Goal: Task Accomplishment & Management: Manage account settings

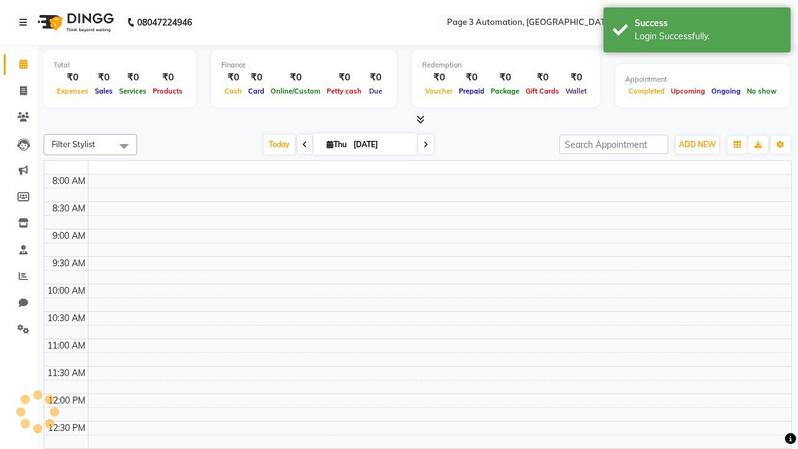
select select "en"
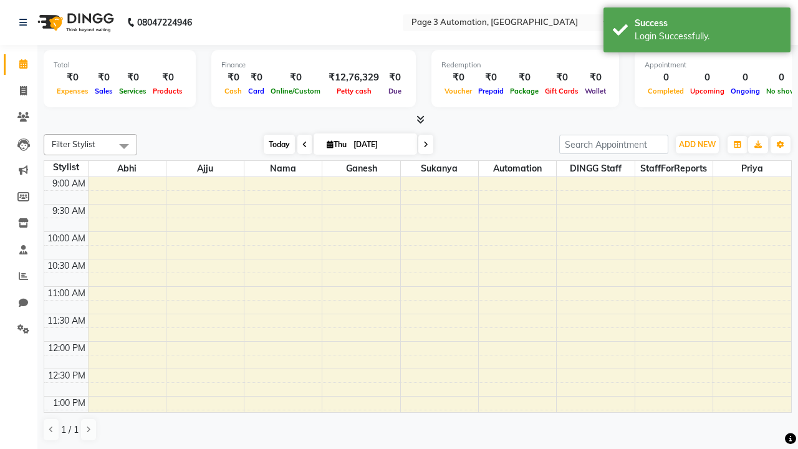
click at [273, 144] on span "Today" at bounding box center [279, 144] width 31 height 19
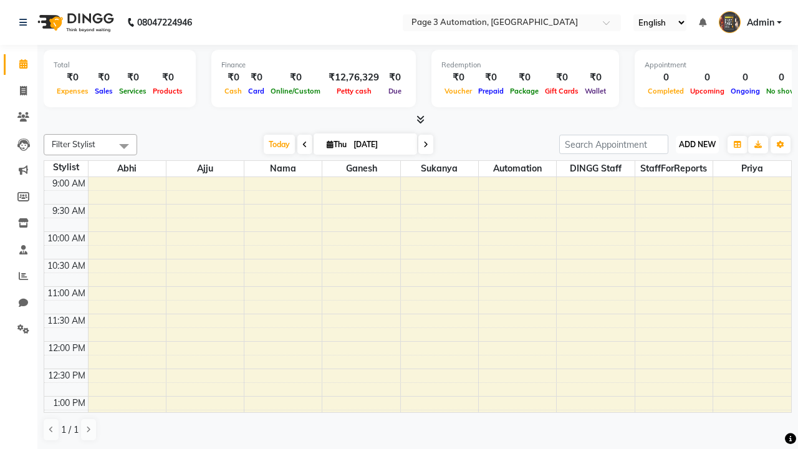
click at [697, 144] on span "ADD NEW" at bounding box center [697, 144] width 37 height 9
click at [0, 0] on button "Add Appointment" at bounding box center [0, 0] width 0 height 0
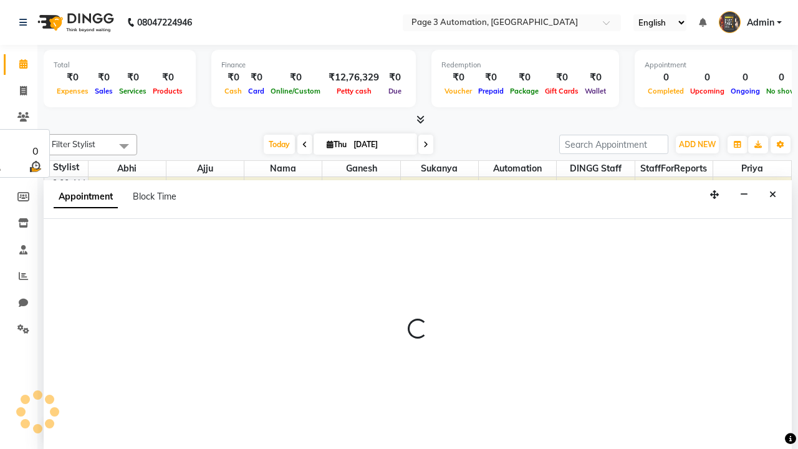
select select "tentative"
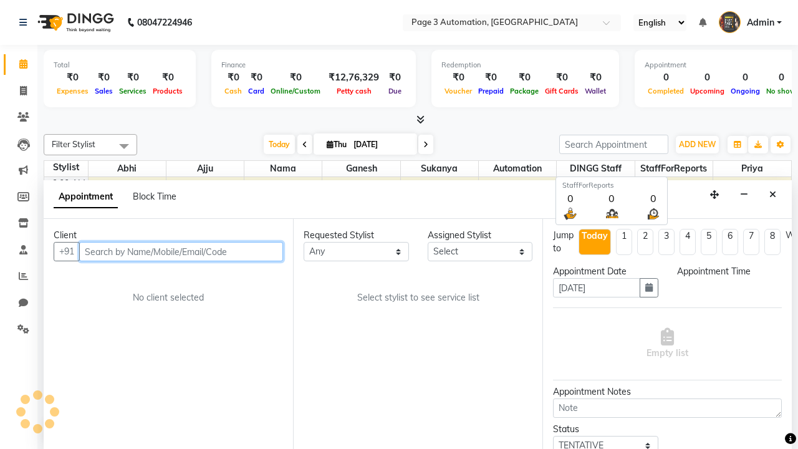
select select "600"
type input "8192346578"
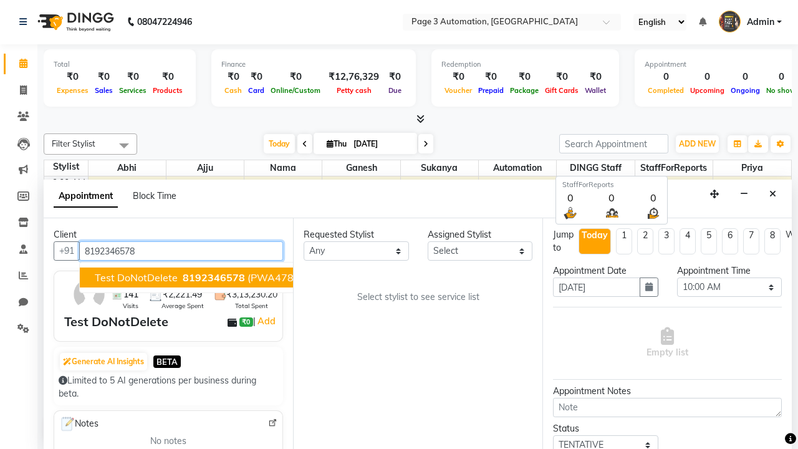
click at [183, 277] on span "8192346578" at bounding box center [214, 277] width 62 height 12
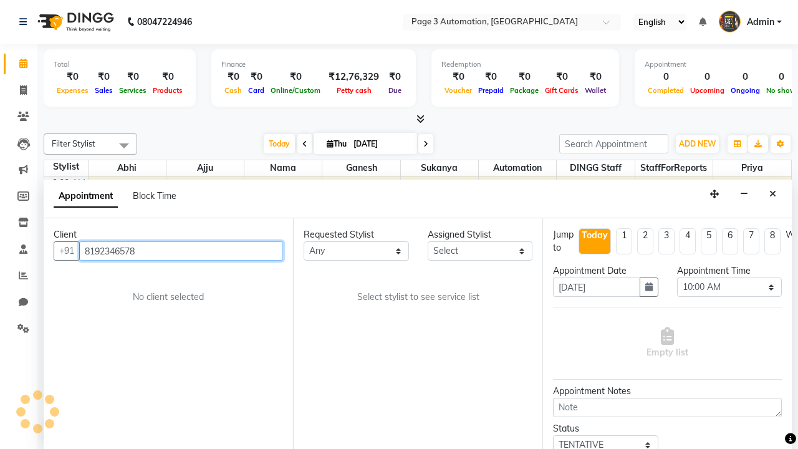
select select "711"
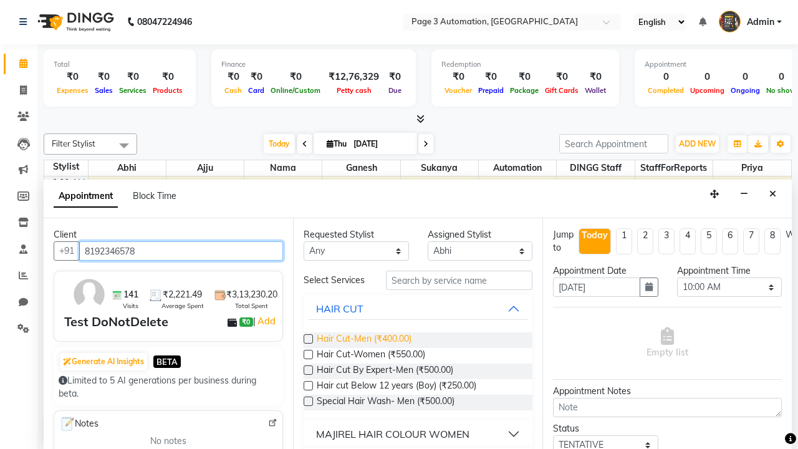
type input "8192346578"
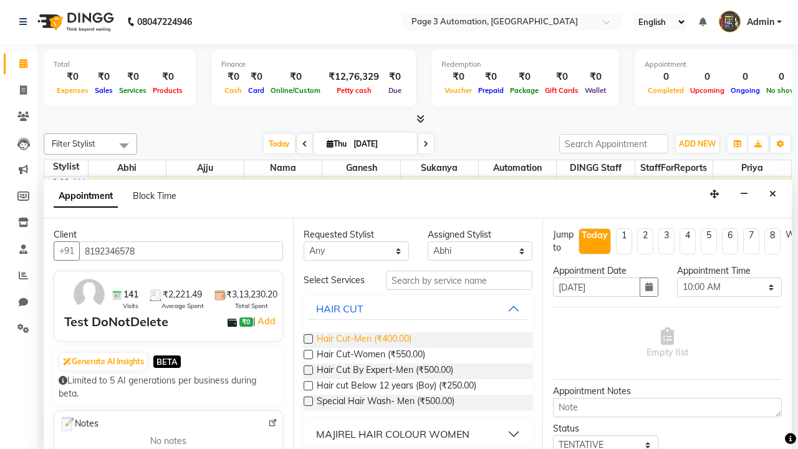
click at [363, 340] on span "Hair Cut-Men (₹400.00)" at bounding box center [364, 340] width 95 height 16
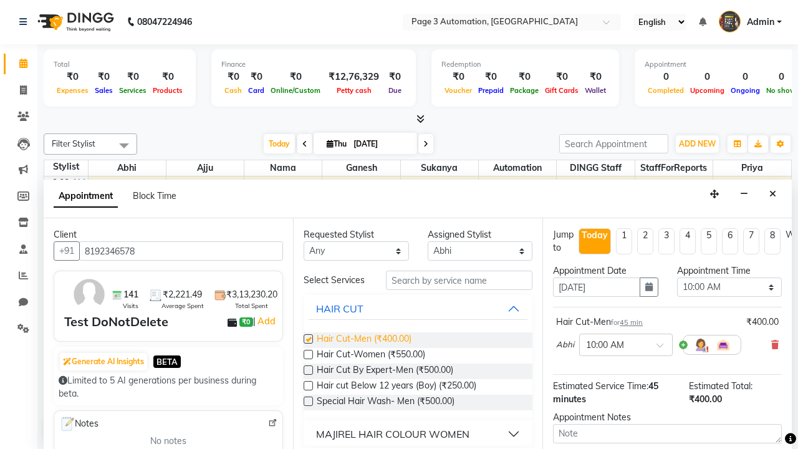
checkbox input "false"
select select "645"
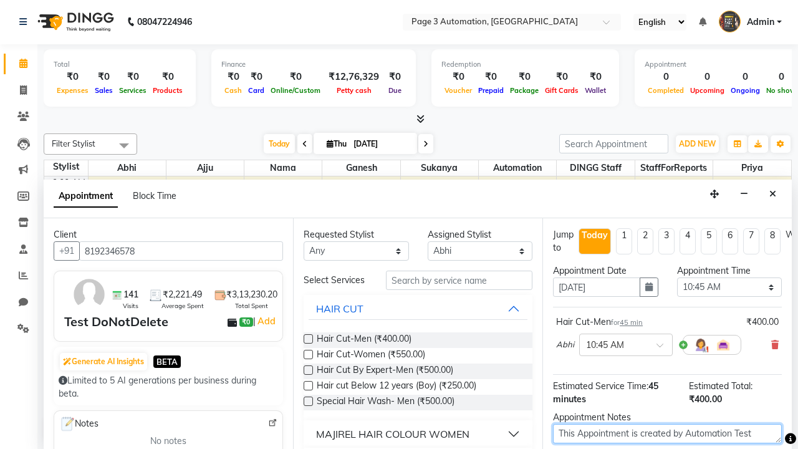
type textarea "This Appointment is created by Automation Test"
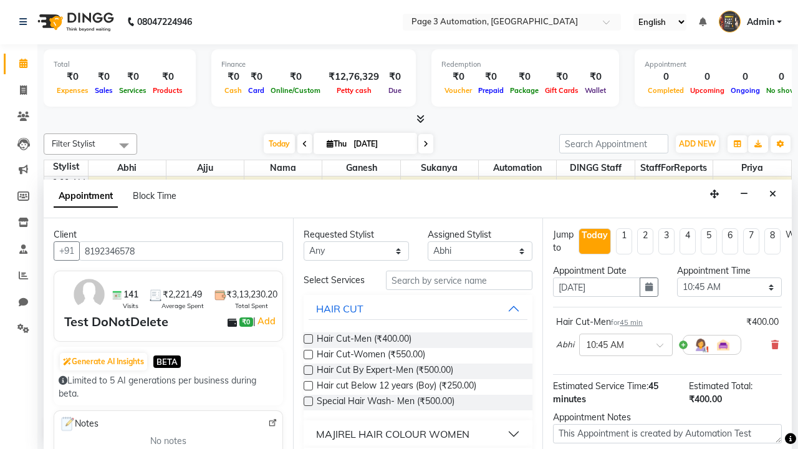
checkbox input "false"
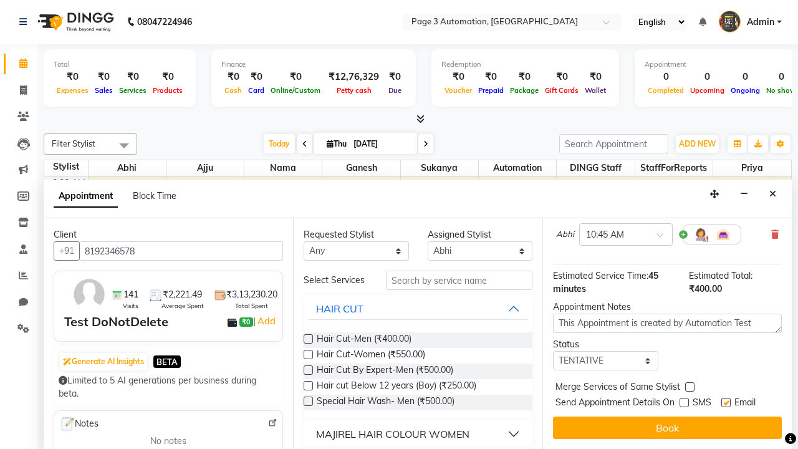
click at [725, 402] on label at bounding box center [725, 402] width 9 height 9
click at [725, 402] on input "checkbox" at bounding box center [725, 403] width 8 height 8
checkbox input "false"
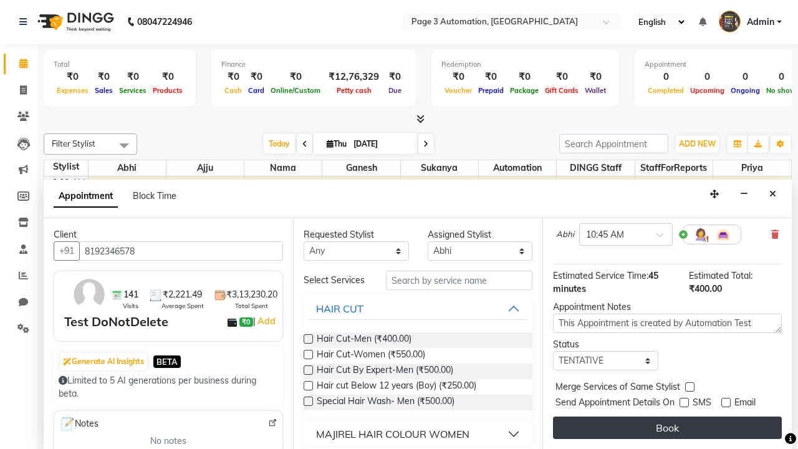
click at [667, 427] on button "Book" at bounding box center [667, 427] width 229 height 22
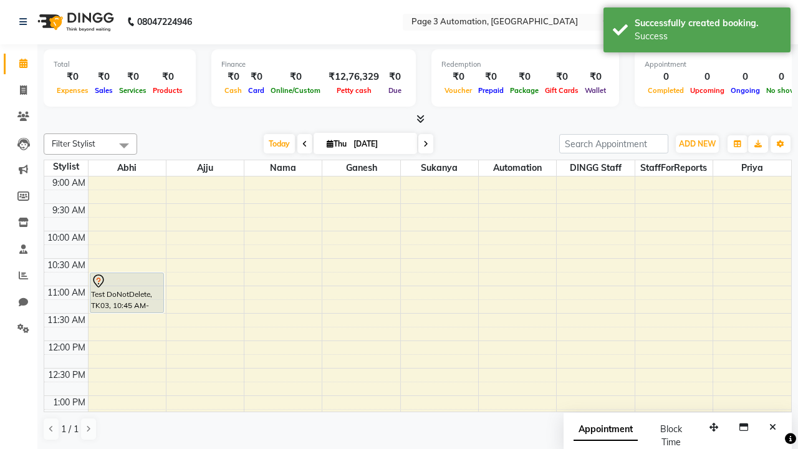
scroll to position [0, 0]
click at [697, 32] on div "Success" at bounding box center [707, 36] width 146 height 13
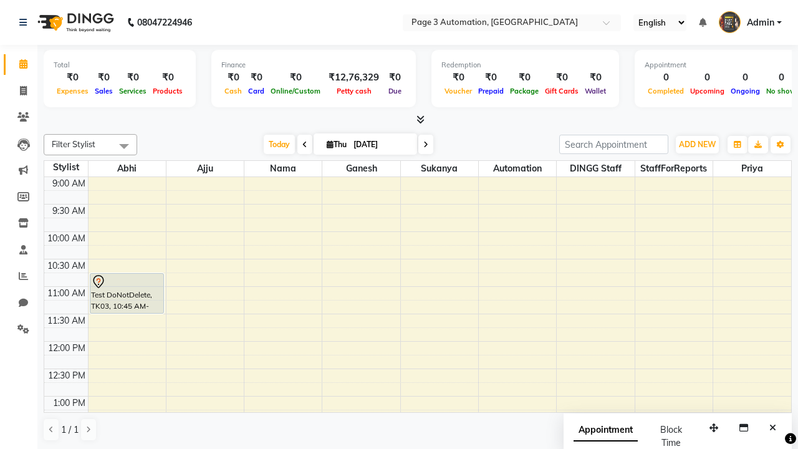
click at [124, 146] on span at bounding box center [124, 146] width 25 height 24
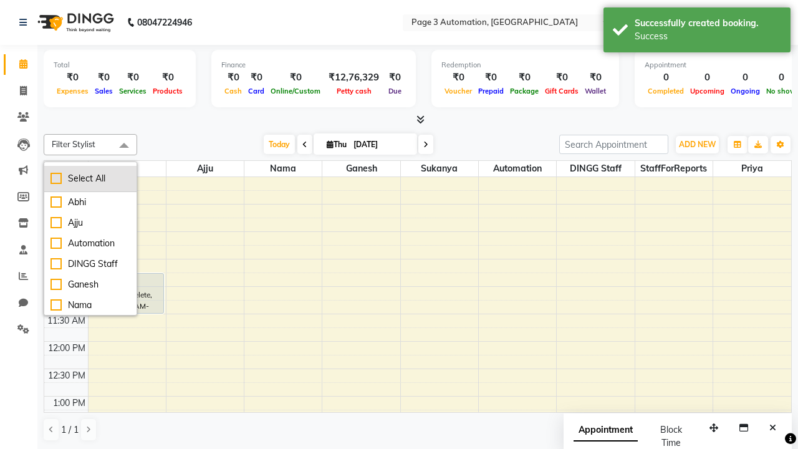
click at [90, 178] on div "Select All" at bounding box center [90, 178] width 80 height 13
checkbox input "true"
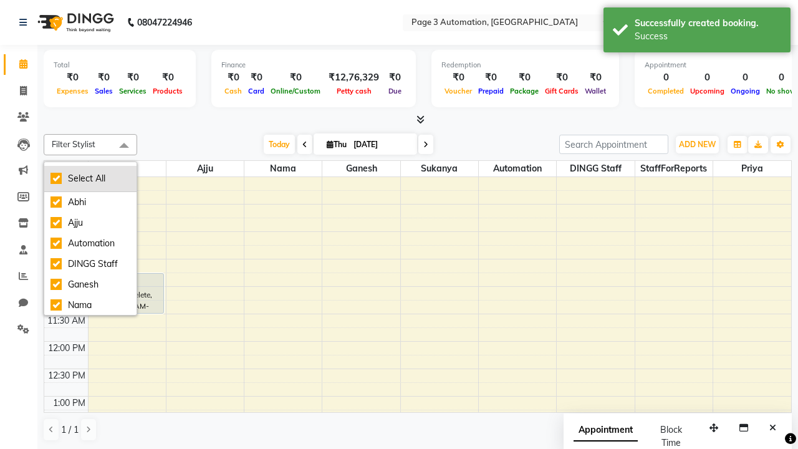
checkbox input "true"
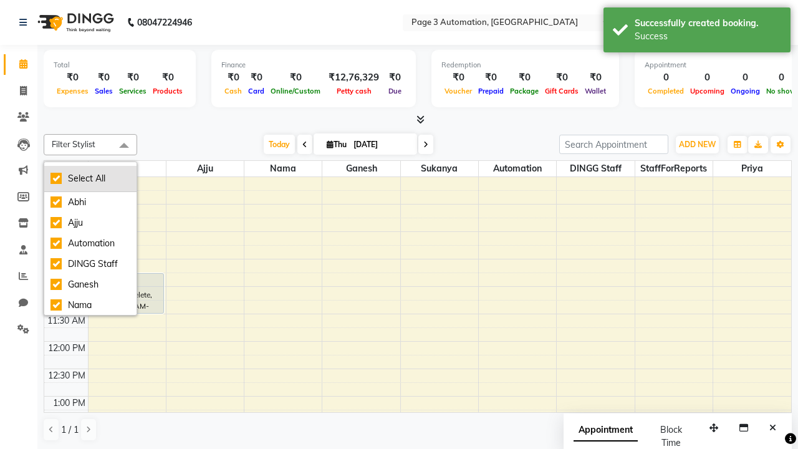
checkbox input "true"
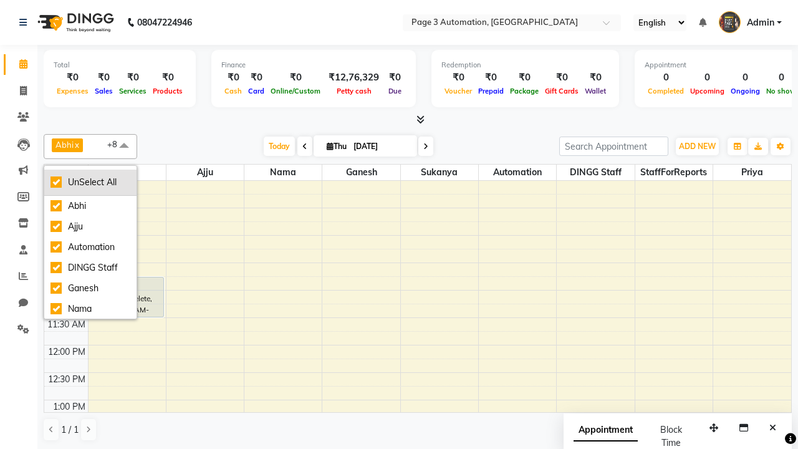
click at [90, 182] on div "UnSelect All" at bounding box center [90, 182] width 80 height 13
checkbox input "false"
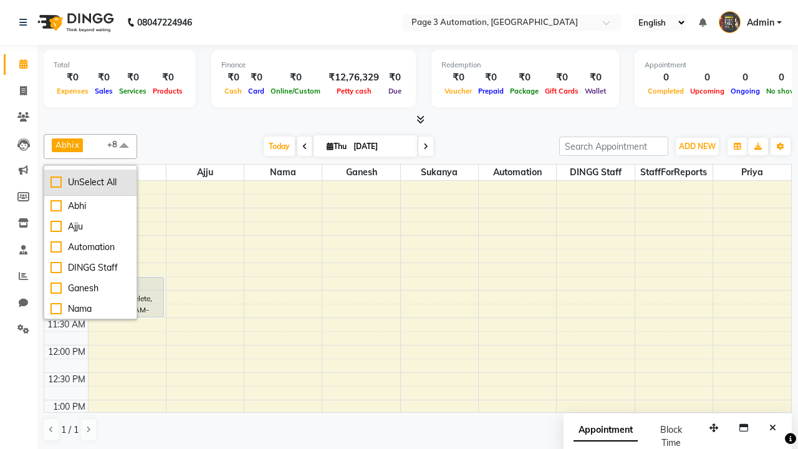
checkbox input "false"
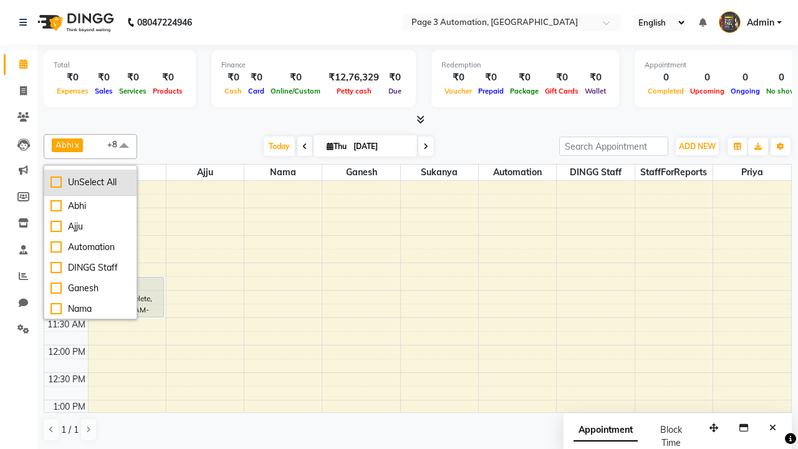
checkbox input "false"
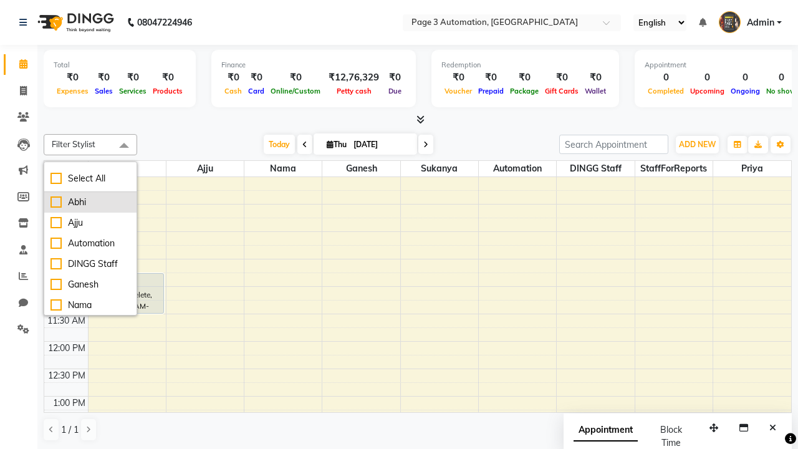
click at [90, 202] on div "Abhi" at bounding box center [90, 202] width 80 height 13
checkbox input "true"
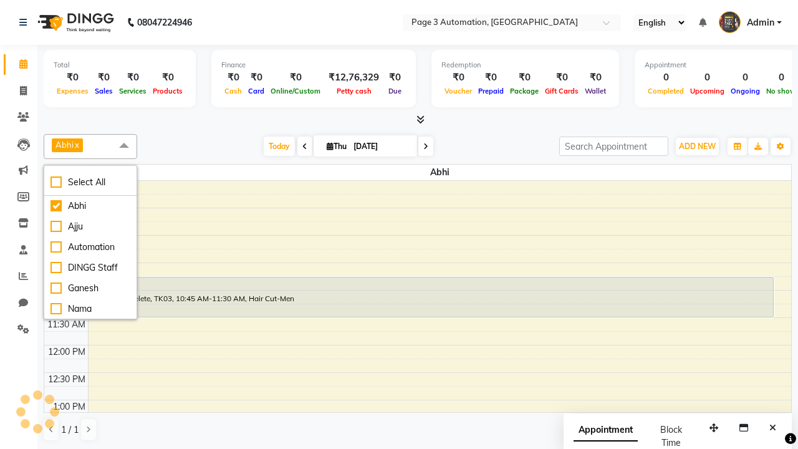
click at [124, 146] on span at bounding box center [124, 146] width 25 height 24
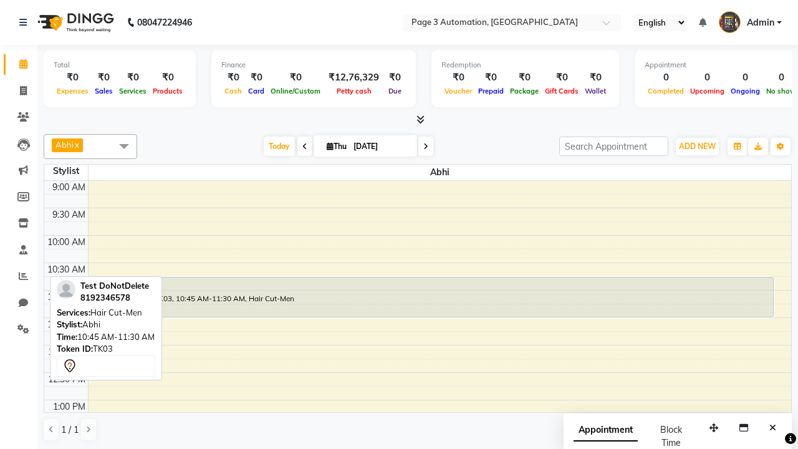
click at [431, 297] on div "Test DoNotDelete, TK03, 10:45 AM-11:30 AM, Hair Cut-Men" at bounding box center [431, 296] width 682 height 39
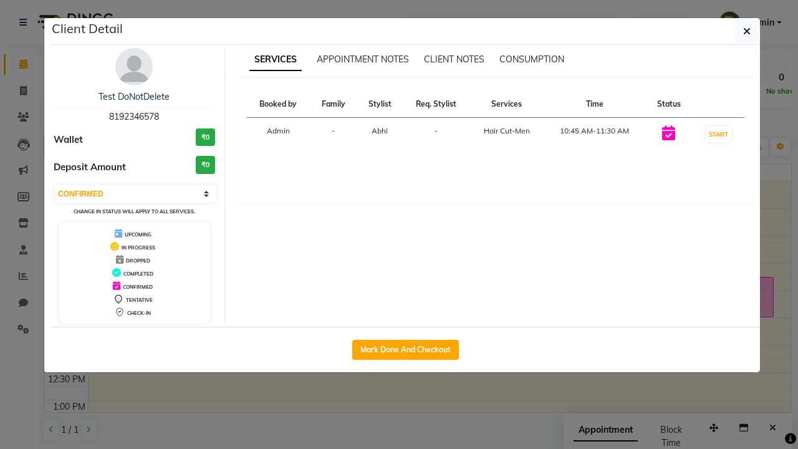
select select "2"
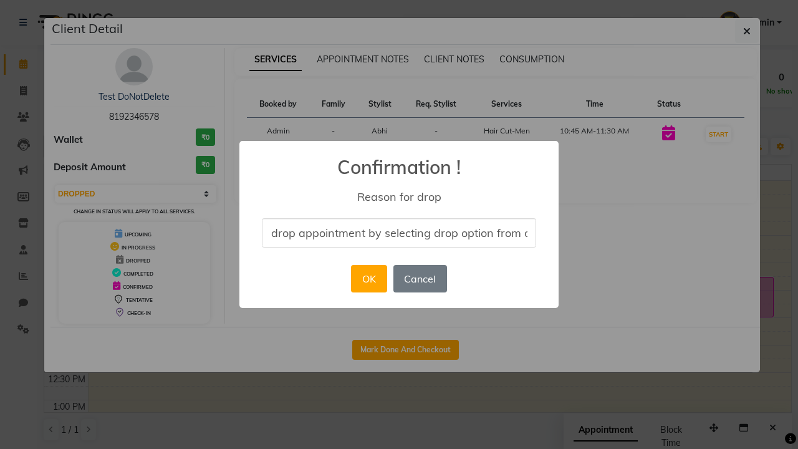
scroll to position [0, 51]
type input "drop appointment by selecting drop option from dropdown"
click at [368, 279] on button "OK" at bounding box center [369, 278] width 36 height 27
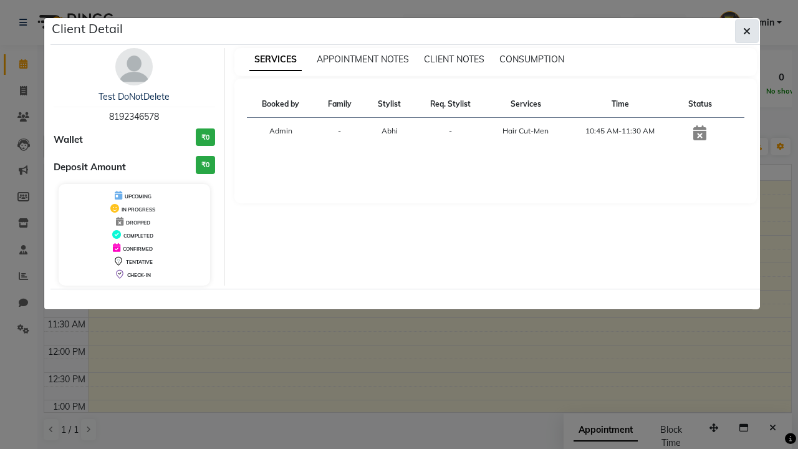
click at [746, 31] on icon "button" at bounding box center [746, 31] width 7 height 10
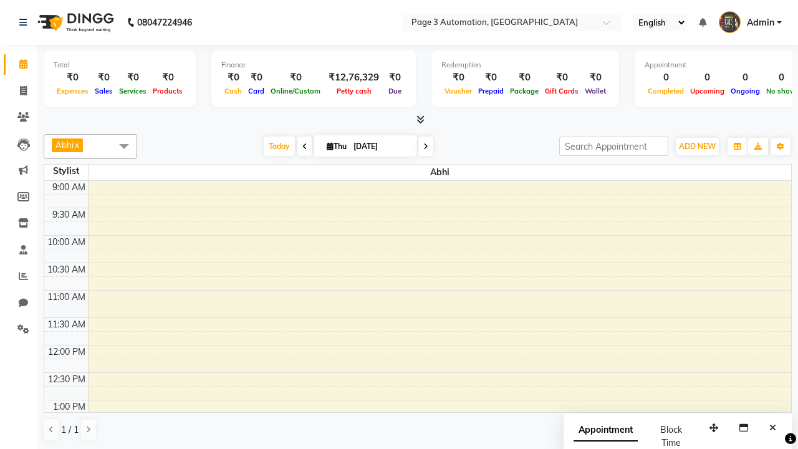
click at [124, 146] on span at bounding box center [124, 146] width 25 height 24
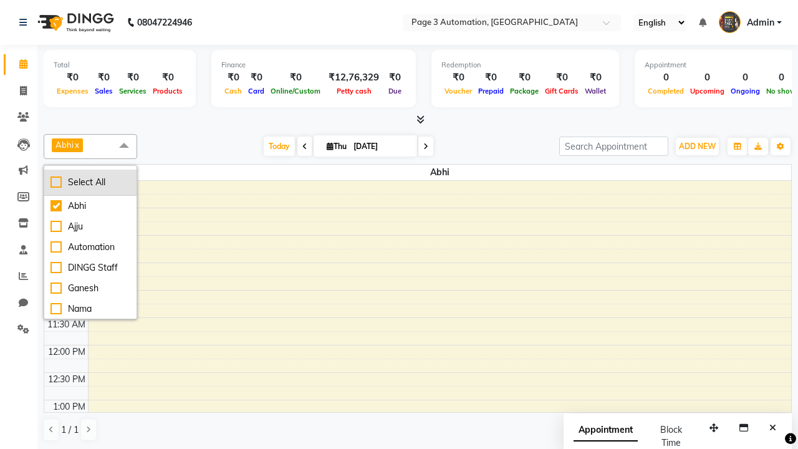
click at [90, 182] on div "Select All" at bounding box center [90, 182] width 80 height 13
checkbox input "true"
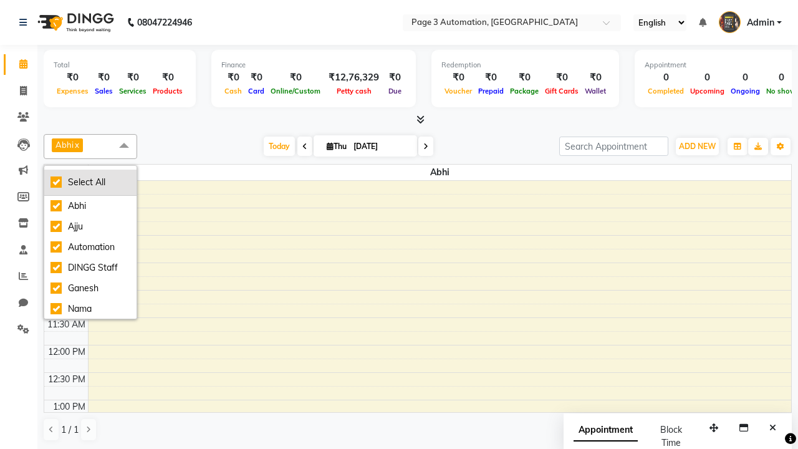
checkbox input "true"
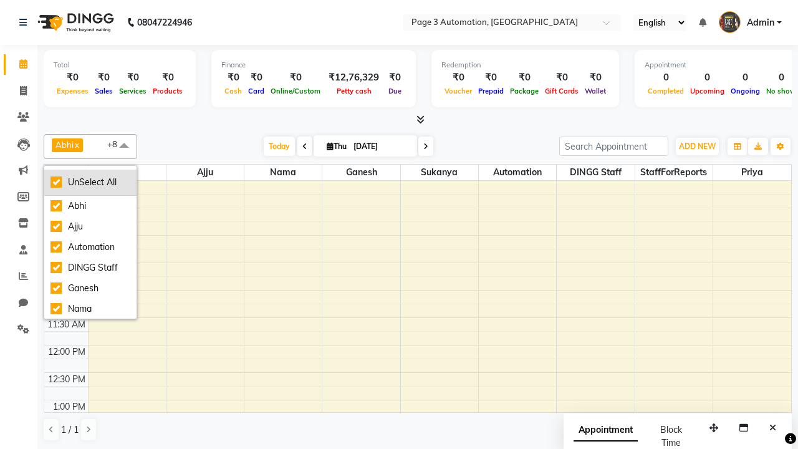
click at [90, 182] on div "UnSelect All" at bounding box center [90, 182] width 80 height 13
checkbox input "false"
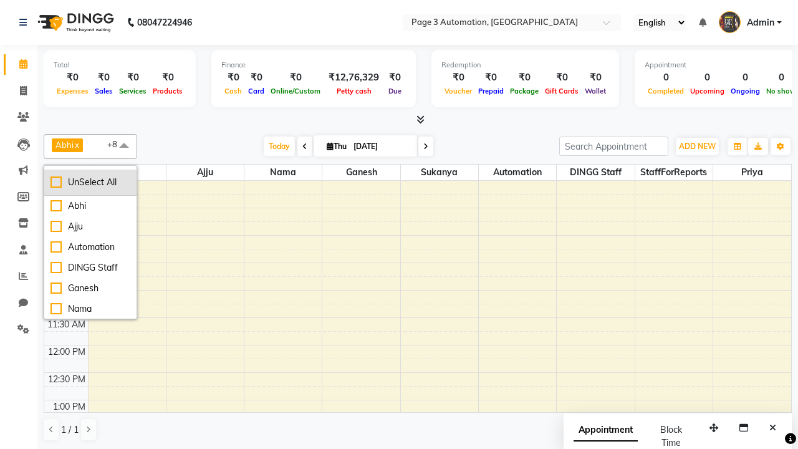
checkbox input "false"
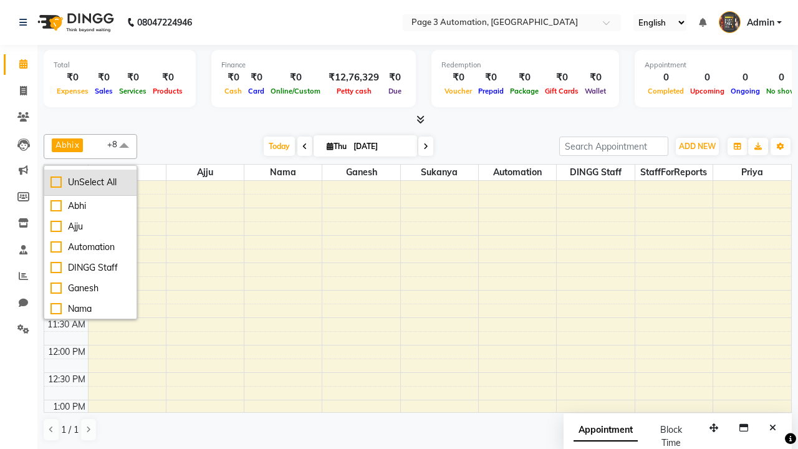
checkbox input "false"
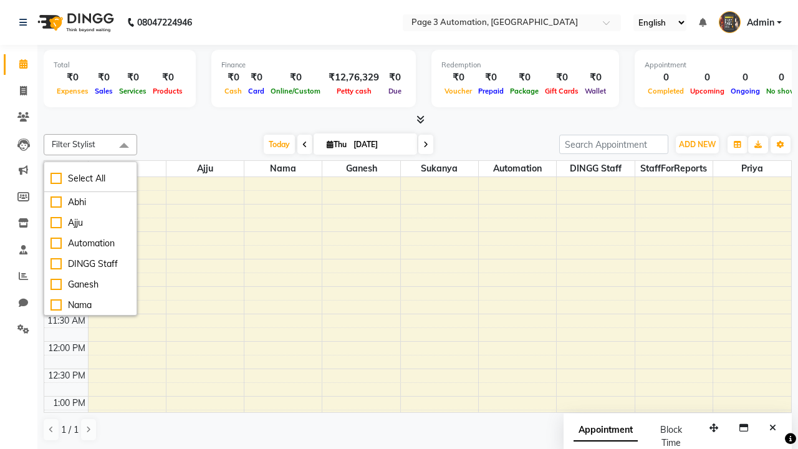
click at [124, 146] on span at bounding box center [124, 146] width 25 height 24
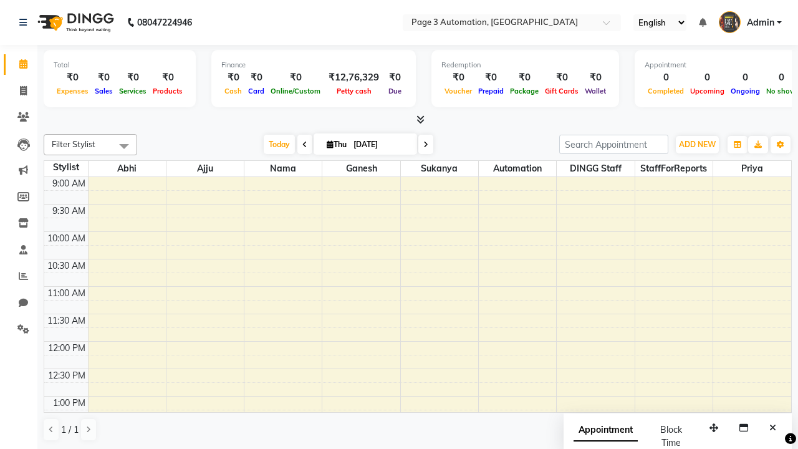
click at [750, 22] on span "Admin" at bounding box center [759, 22] width 27 height 13
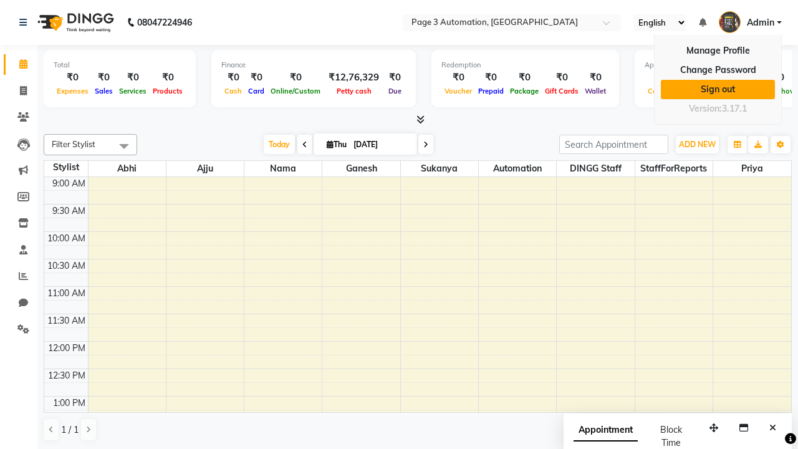
click at [717, 89] on link "Sign out" at bounding box center [717, 89] width 114 height 19
